Goal: Complete application form

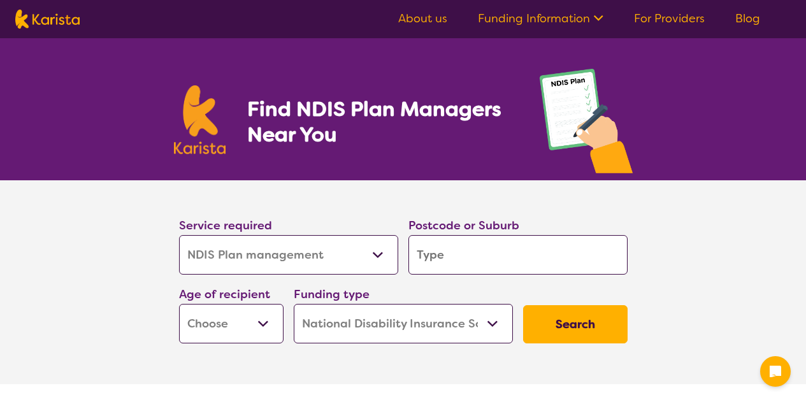
select select "NDIS Plan management"
select select "NDIS"
select select "NDIS Plan management"
select select "NDIS"
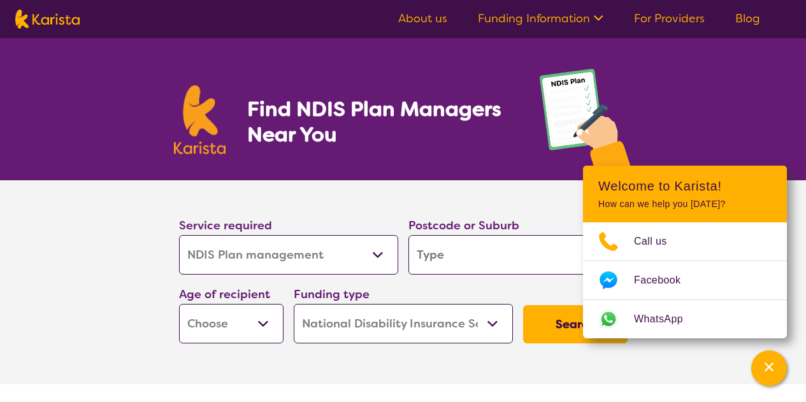
click at [462, 251] on input "search" at bounding box center [517, 254] width 219 height 39
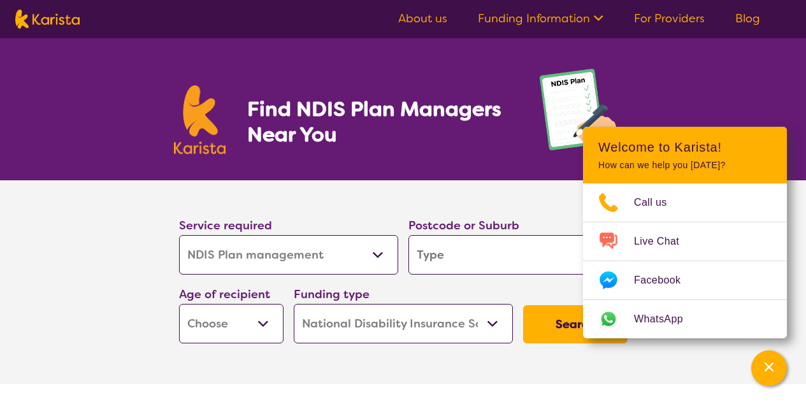
type input "2"
type input "23"
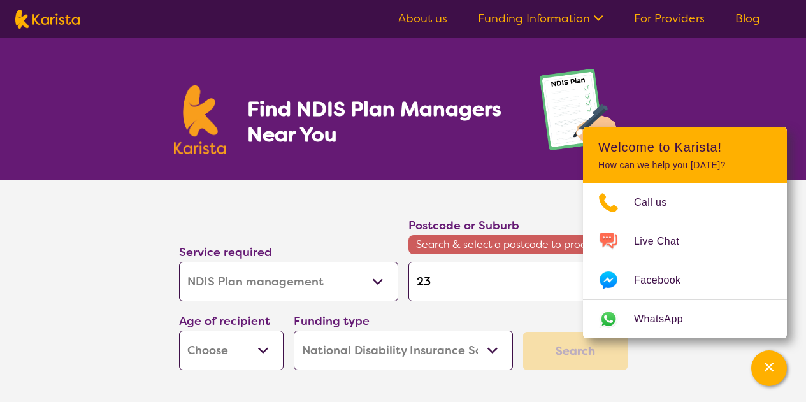
type input "232"
type input "2327"
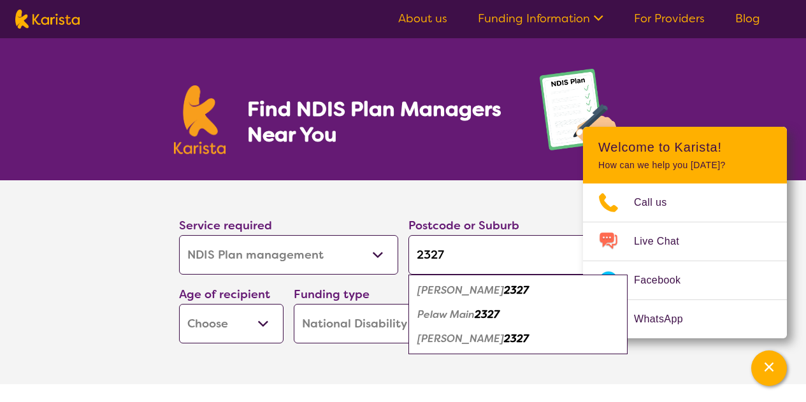
type input "2327"
click at [504, 291] on em "2327" at bounding box center [516, 289] width 25 height 13
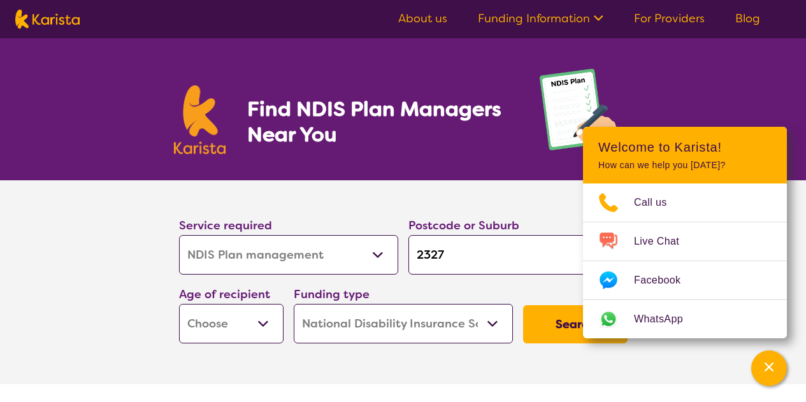
click at [243, 322] on select "Early Childhood - 0 to 9 Child - 10 to 11 Adolescent - 12 to 17 Adult - 18 to 6…" at bounding box center [231, 323] width 104 height 39
select select "EC"
click at [179, 304] on select "Early Childhood - 0 to 9 Child - 10 to 11 Adolescent - 12 to 17 Adult - 18 to 6…" at bounding box center [231, 323] width 104 height 39
select select "EC"
click at [446, 318] on select "Home Care Package (HCP) National Disability Insurance Scheme (NDIS) I don't know" at bounding box center [403, 323] width 219 height 39
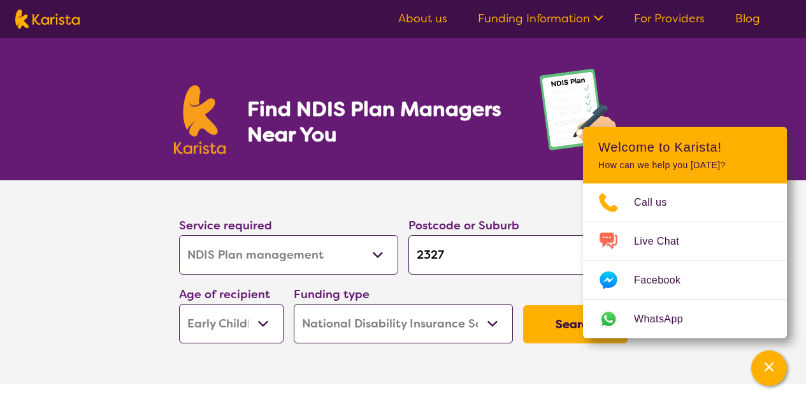
click at [447, 318] on select "Home Care Package (HCP) National Disability Insurance Scheme (NDIS) I don't know" at bounding box center [403, 323] width 219 height 39
click at [547, 321] on button "Search" at bounding box center [575, 324] width 104 height 38
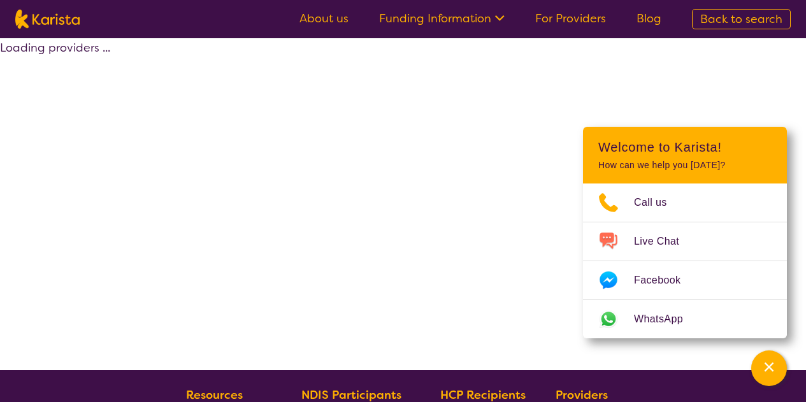
select select "by_score"
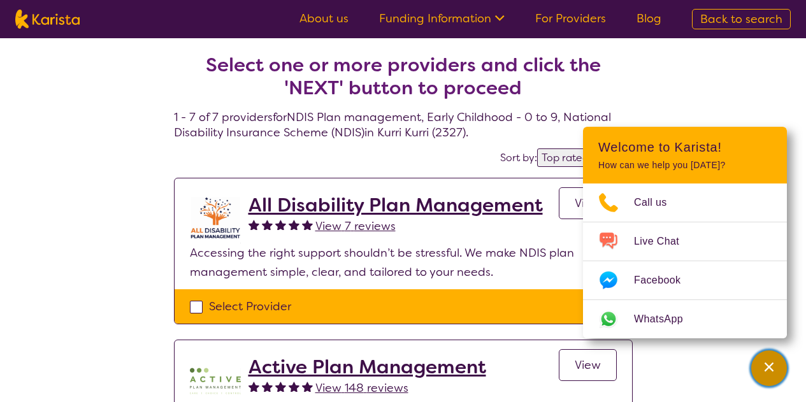
click at [776, 359] on div "Channel Menu" at bounding box center [768, 368] width 25 height 28
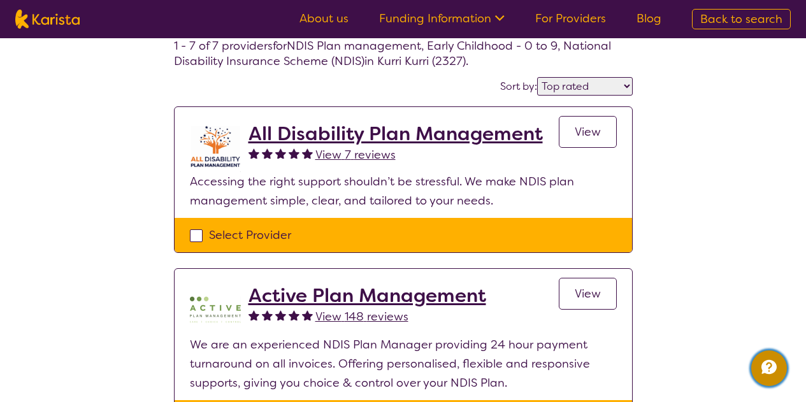
scroll to position [64, 0]
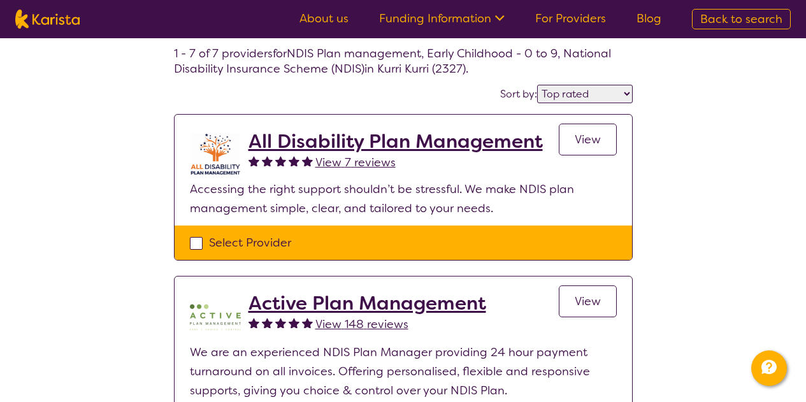
click at [596, 139] on span "View" at bounding box center [588, 139] width 26 height 15
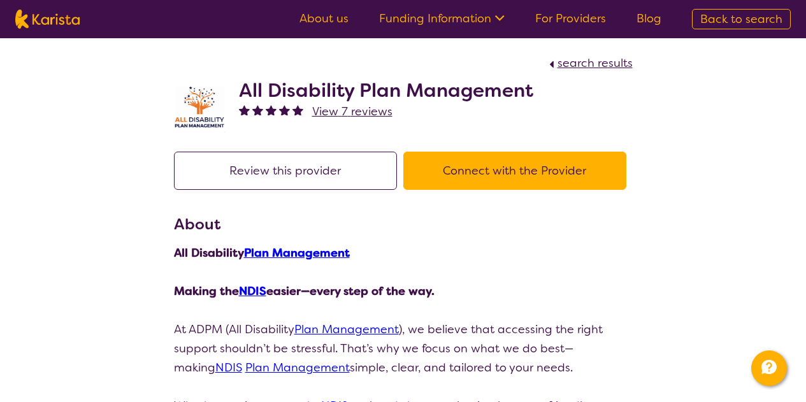
click at [436, 169] on button "Connect with the Provider" at bounding box center [514, 171] width 223 height 38
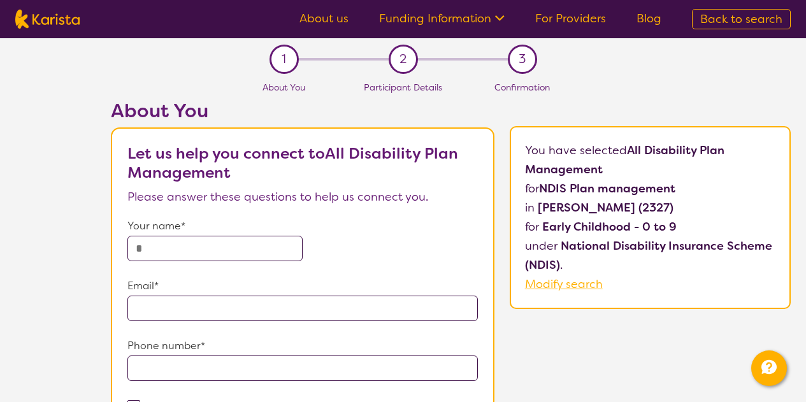
click at [202, 236] on input "text" at bounding box center [214, 248] width 175 height 25
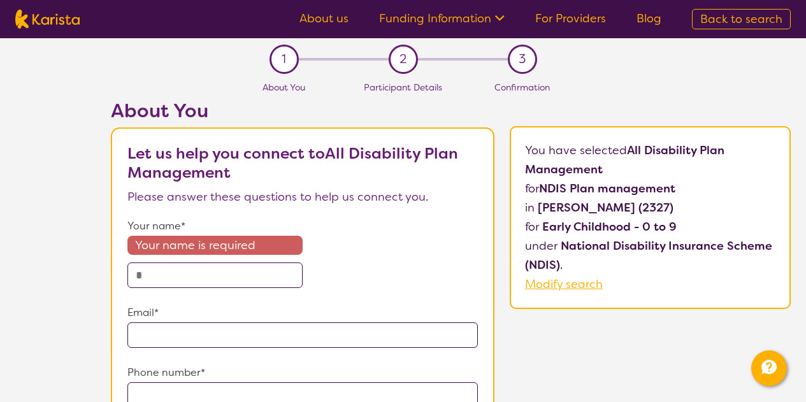
click at [211, 292] on form "Your name* Your name is required Email* Phone number* I agree to the Karista Te…" at bounding box center [302, 360] width 350 height 287
click at [203, 282] on input "text" at bounding box center [214, 274] width 175 height 25
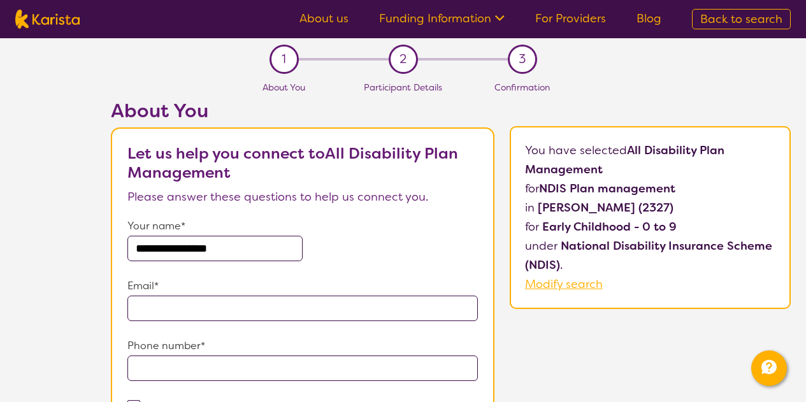
type input "**********"
click at [225, 302] on input "email" at bounding box center [302, 308] width 350 height 25
type input "**********"
click at [231, 360] on input "tel" at bounding box center [302, 367] width 350 height 25
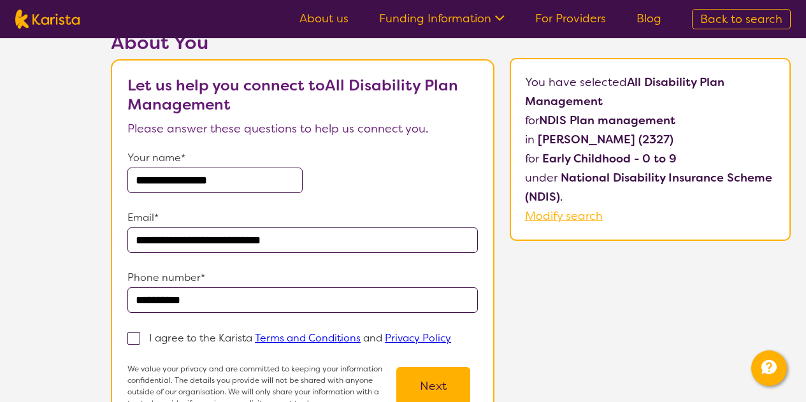
scroll to position [129, 0]
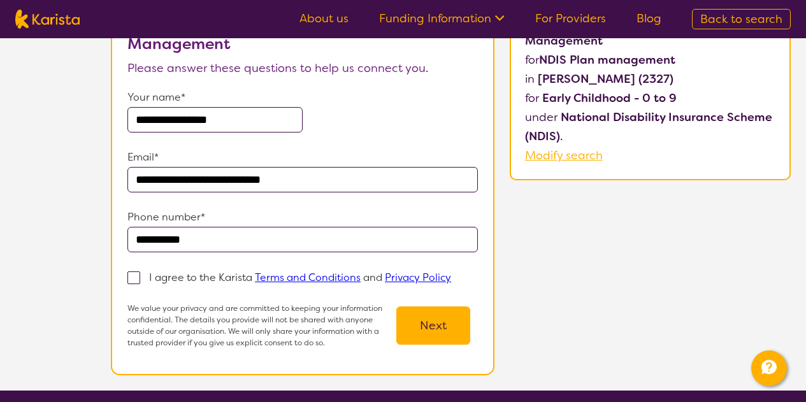
type input "**********"
click at [125, 280] on section "**********" at bounding box center [302, 187] width 383 height 376
click at [134, 278] on span at bounding box center [133, 277] width 13 height 13
click at [451, 278] on input "I agree to the Karista Terms and Conditions and Privacy Policy" at bounding box center [455, 277] width 8 height 8
checkbox input "true"
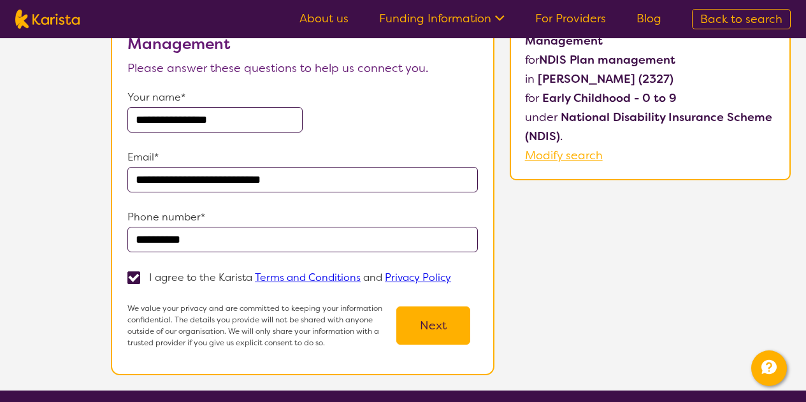
click at [423, 323] on button "Next" at bounding box center [433, 325] width 74 height 38
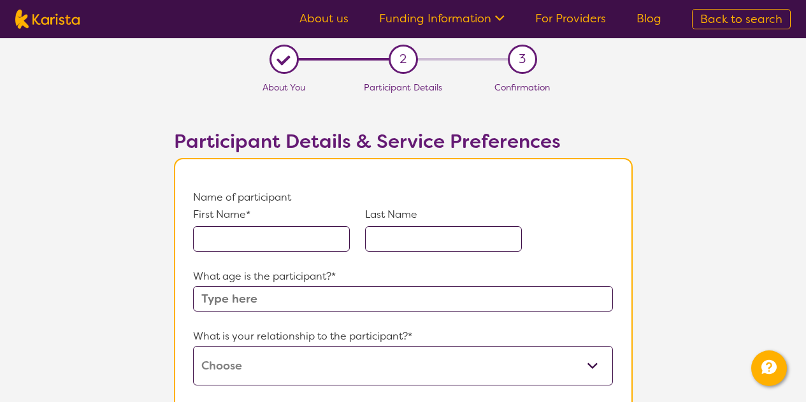
click at [227, 240] on input "text" at bounding box center [271, 238] width 157 height 25
type input "maya"
click at [448, 238] on input "text" at bounding box center [443, 238] width 157 height 25
type input "langsford"
click at [410, 303] on input "text" at bounding box center [402, 298] width 419 height 25
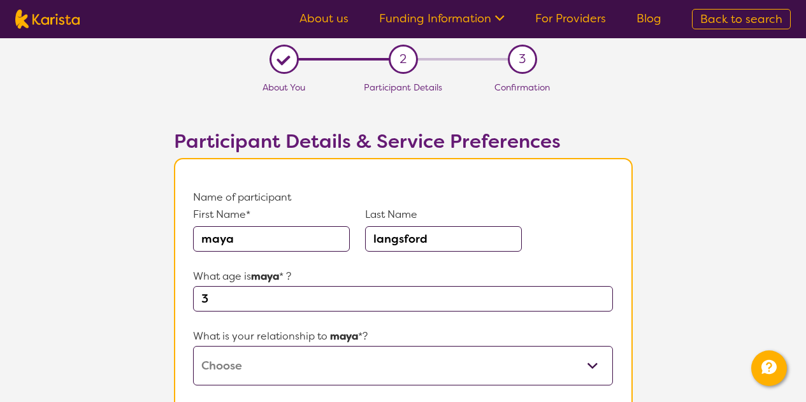
type input "3"
click at [393, 362] on select "This request is for myself I am their parent I am their child I am their spouse…" at bounding box center [402, 365] width 419 height 39
select select "I am their parent"
click at [193, 346] on select "This request is for myself I am their parent I am their child I am their spouse…" at bounding box center [402, 365] width 419 height 39
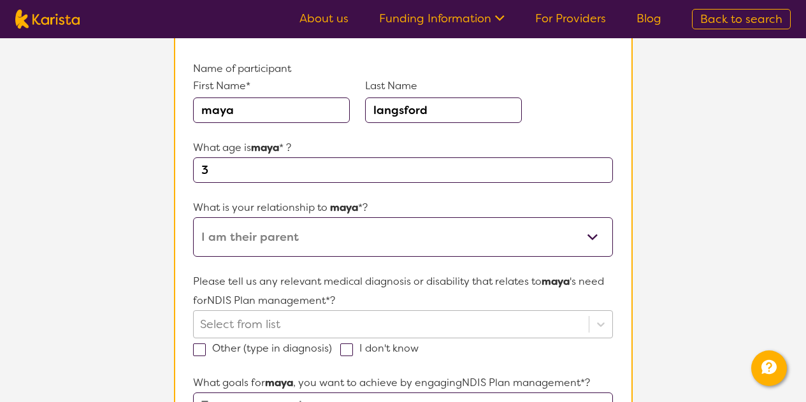
scroll to position [191, 0]
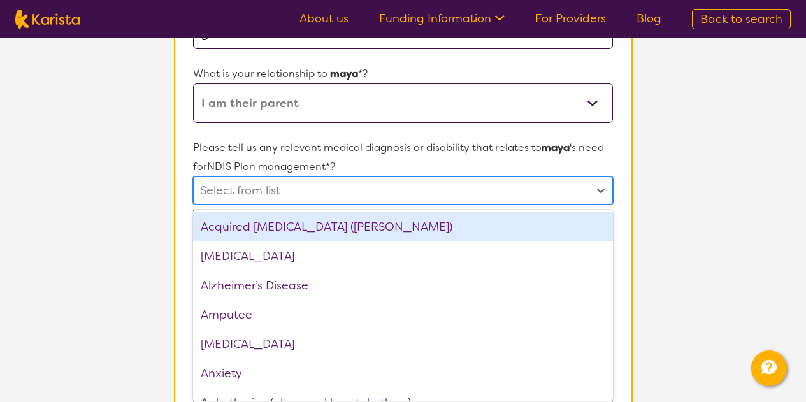
click at [242, 204] on div "option Acquired [MEDICAL_DATA] (ABI) focused, 1 of 75. 75 results available. Us…" at bounding box center [402, 190] width 419 height 28
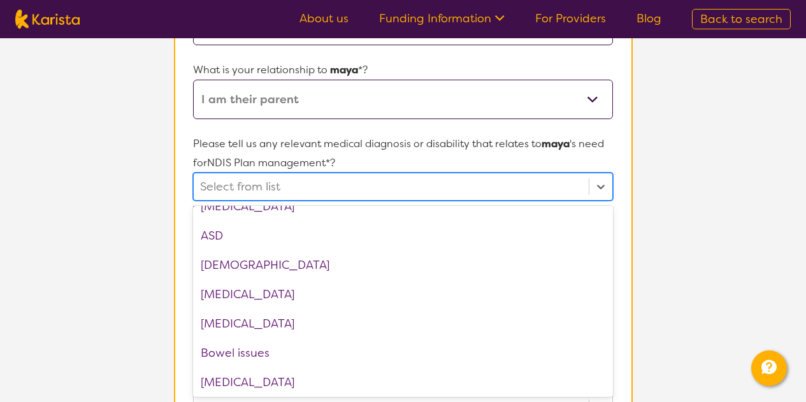
scroll to position [255, 0]
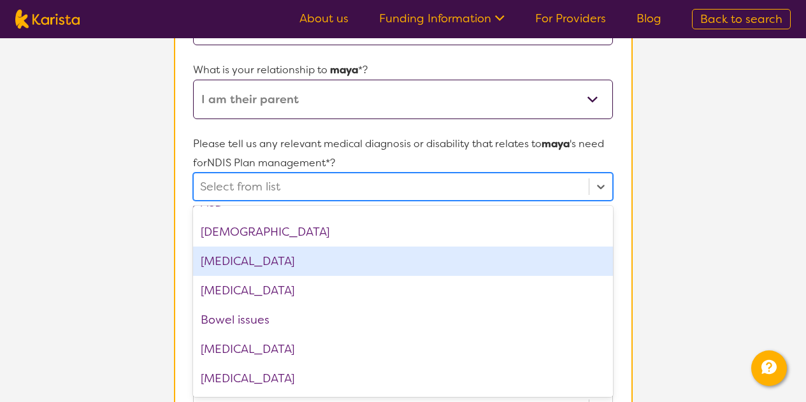
click at [378, 262] on div "[MEDICAL_DATA]" at bounding box center [402, 261] width 419 height 29
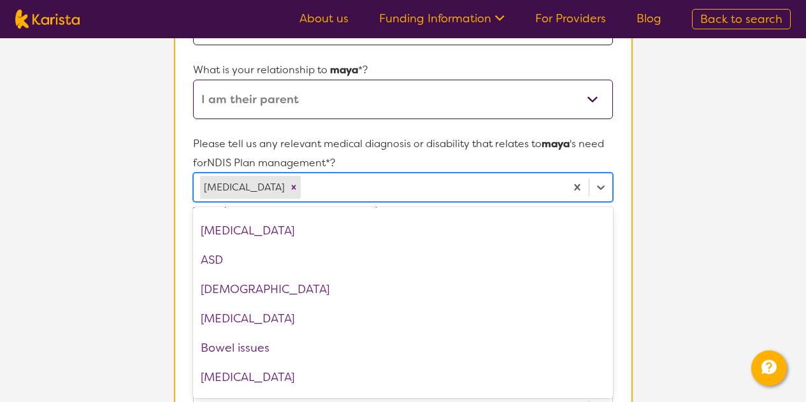
scroll to position [0, 0]
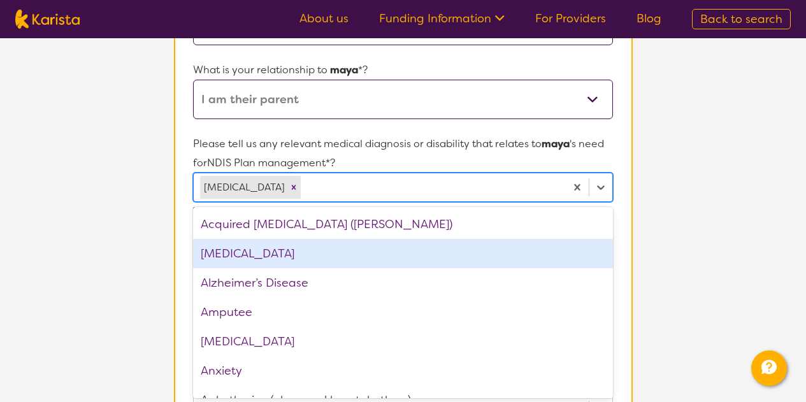
click at [229, 251] on div "[MEDICAL_DATA]" at bounding box center [402, 253] width 419 height 29
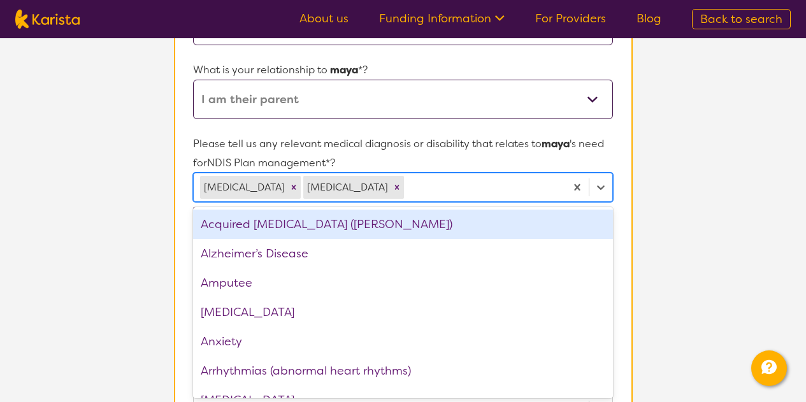
click at [643, 169] on section "Participant Details & Service Preferences Name of participant First Name* [PERS…" at bounding box center [403, 364] width 489 height 1063
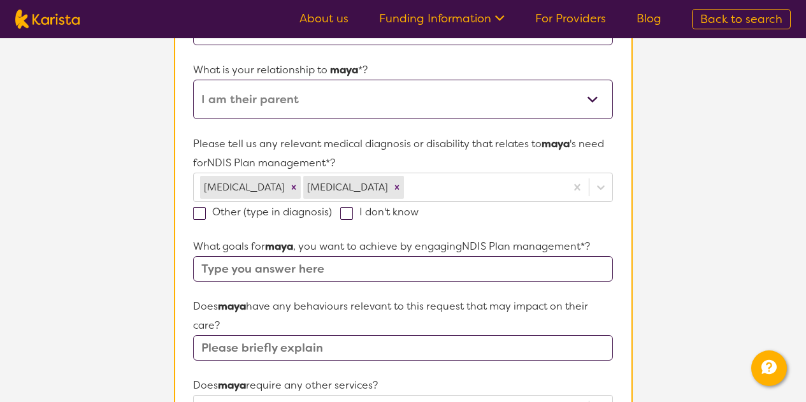
click at [298, 271] on input "text" at bounding box center [402, 268] width 419 height 25
type input "help her before things get worse"
click at [368, 348] on input "text" at bounding box center [402, 347] width 419 height 25
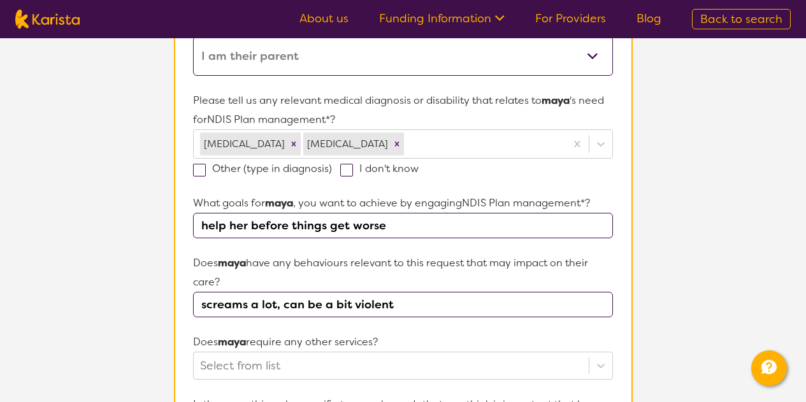
scroll to position [394, 0]
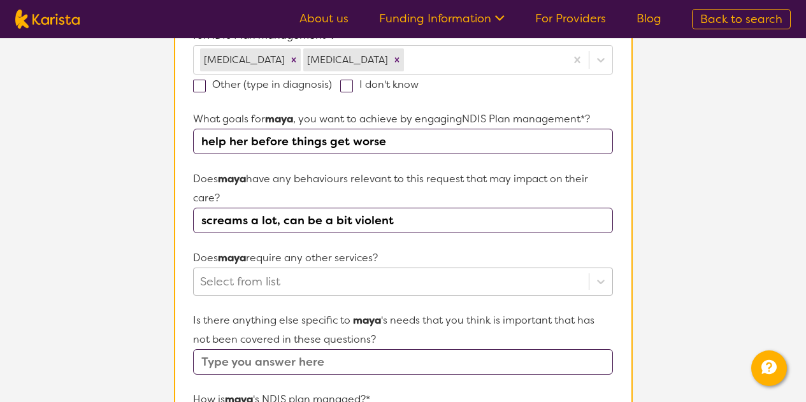
type input "screams a lot, can be a bit violent"
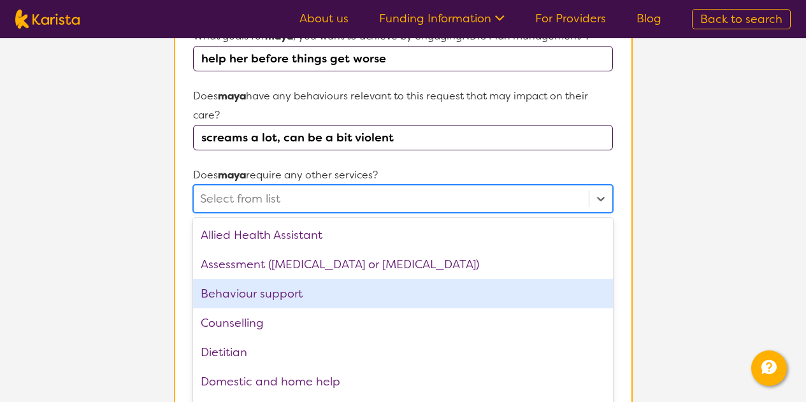
click at [403, 213] on div "option Behaviour support focused, 3 of 21. 21 results available. Use Up and Dow…" at bounding box center [402, 199] width 419 height 28
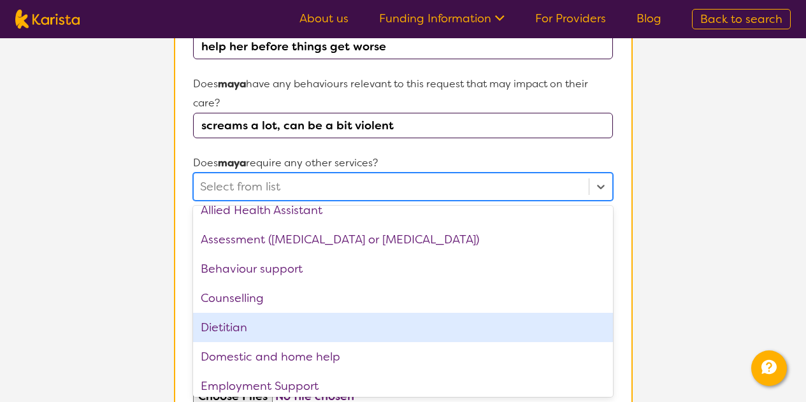
scroll to position [0, 0]
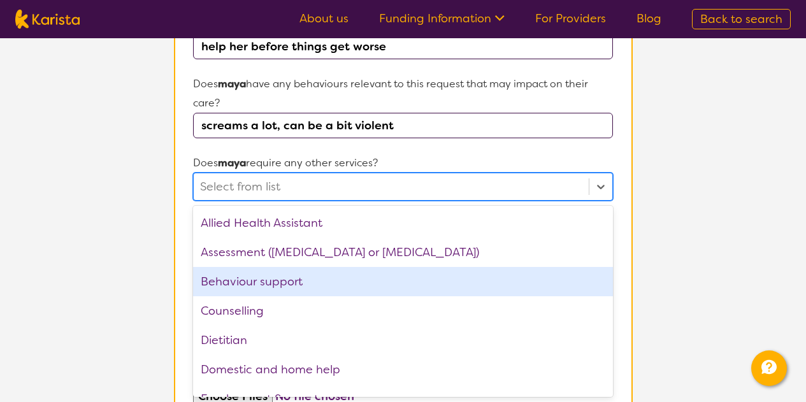
click at [356, 278] on div "Behaviour support" at bounding box center [402, 281] width 419 height 29
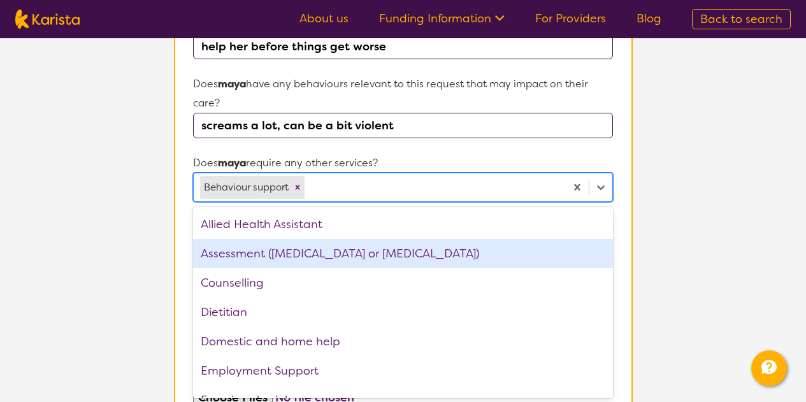
click at [364, 252] on div "Assessment ([MEDICAL_DATA] or [MEDICAL_DATA])" at bounding box center [402, 253] width 419 height 29
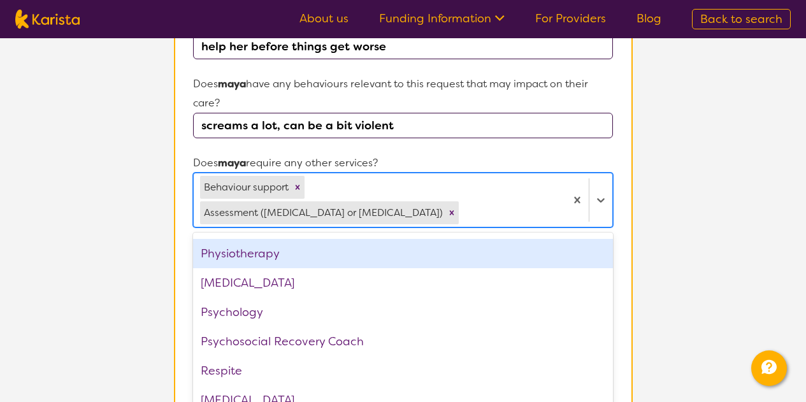
scroll to position [371, 0]
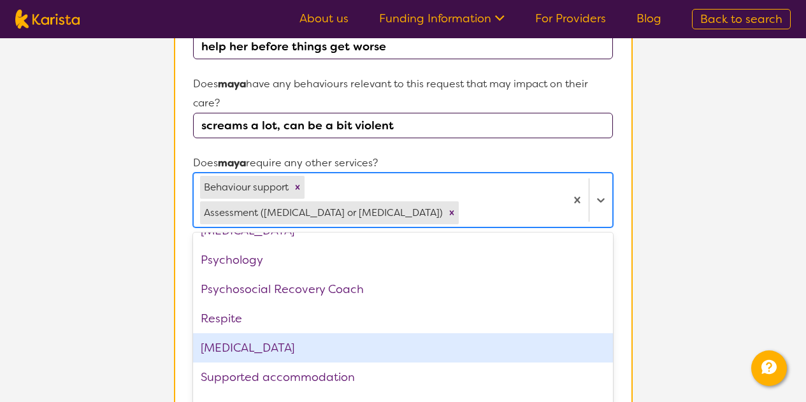
click at [332, 333] on div "[MEDICAL_DATA]" at bounding box center [402, 347] width 419 height 29
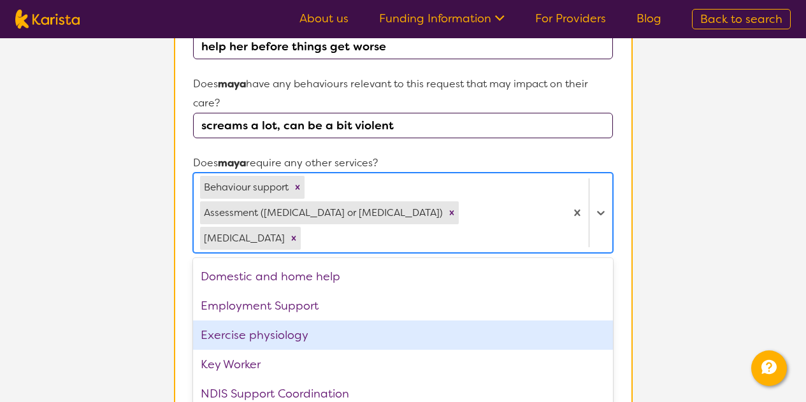
scroll to position [0, 0]
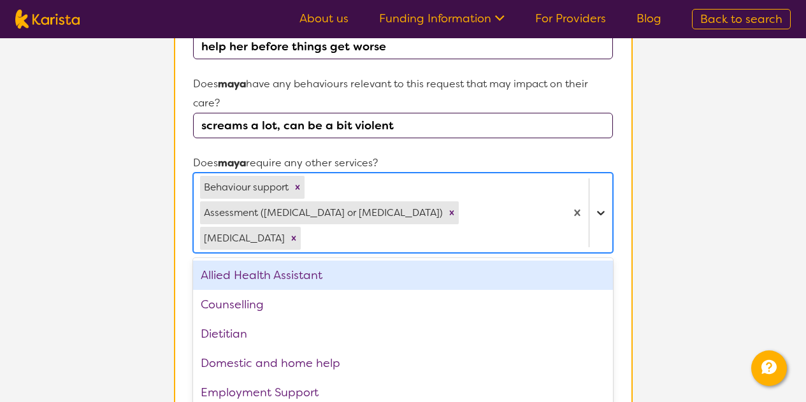
click at [602, 201] on div at bounding box center [600, 212] width 23 height 23
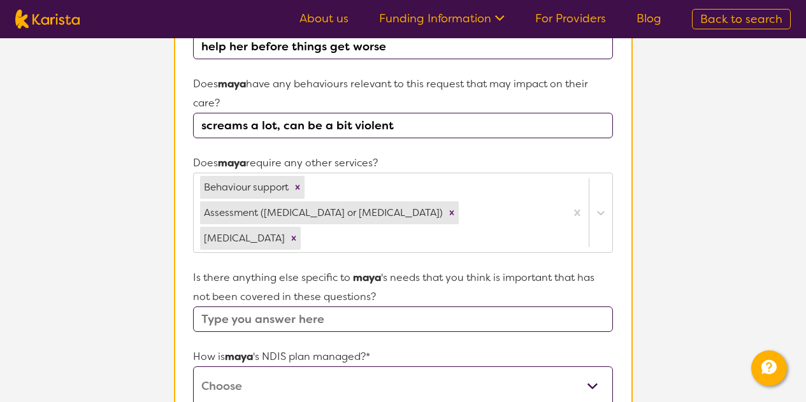
click at [427, 306] on input "text" at bounding box center [402, 318] width 419 height 25
click at [444, 366] on select "Self-managed NDIS plan Managed by a registered plan management provider (not th…" at bounding box center [402, 385] width 419 height 39
select select "I'm not sure"
click at [193, 366] on select "Self-managed NDIS plan Managed by a registered plan management provider (not th…" at bounding box center [402, 385] width 419 height 39
click at [374, 306] on input "text" at bounding box center [402, 318] width 419 height 25
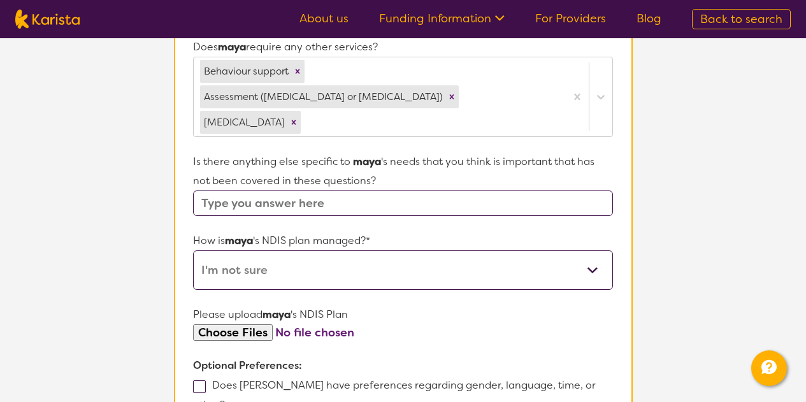
scroll to position [680, 0]
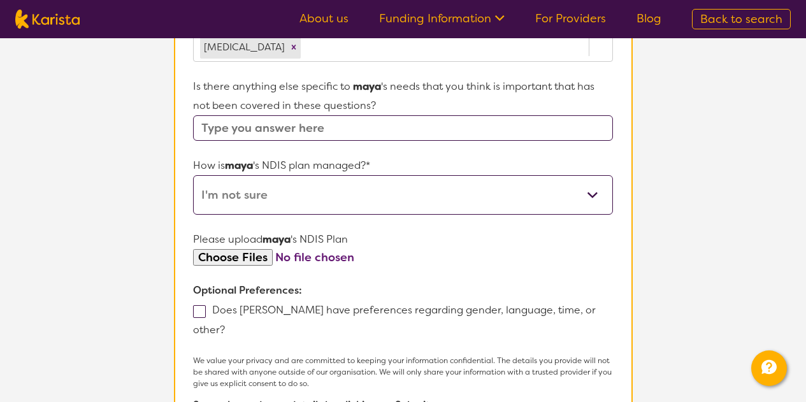
click at [248, 249] on input "file" at bounding box center [402, 257] width 419 height 17
type input "C:\fakepath\Plan Approval.pdf"
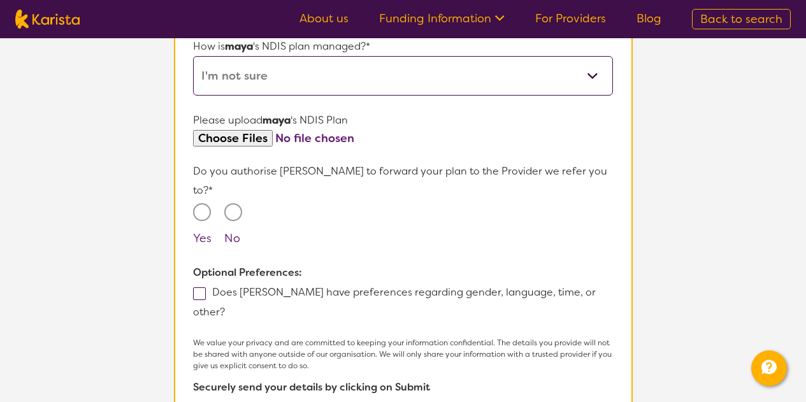
scroll to position [807, 0]
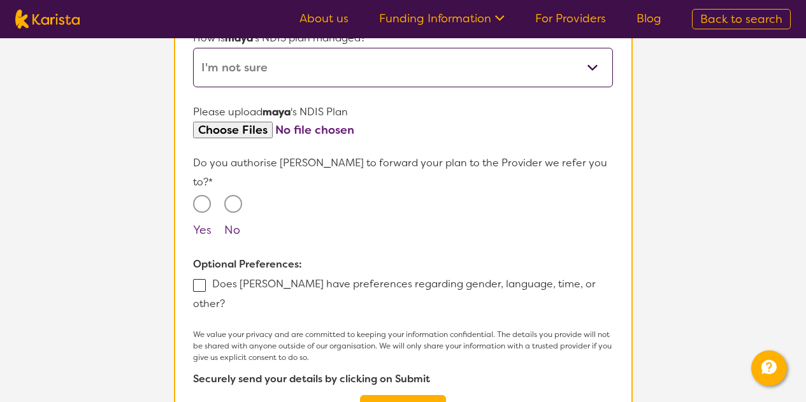
click at [198, 195] on input "Yes" at bounding box center [202, 204] width 18 height 18
radio input "true"
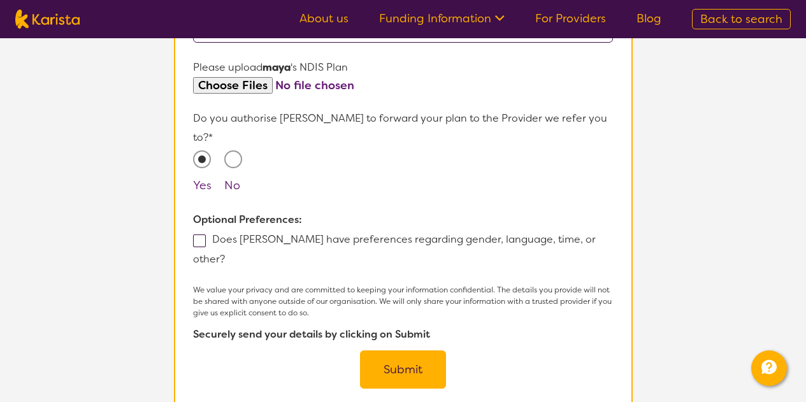
scroll to position [871, 0]
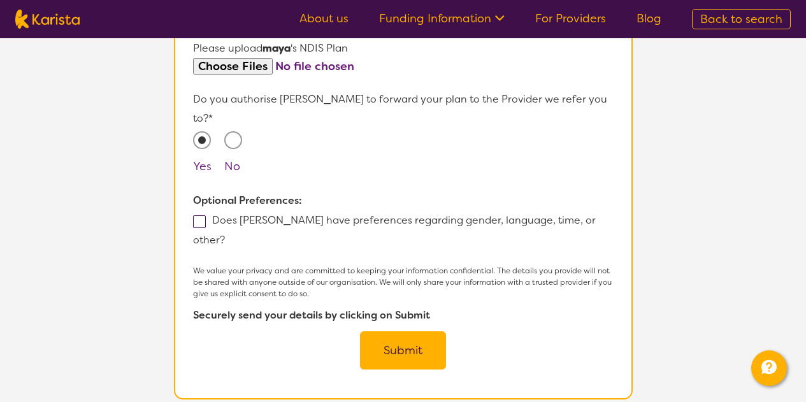
click at [408, 331] on button "Submit" at bounding box center [403, 350] width 86 height 38
